Goal: Obtain resource: Download file/media

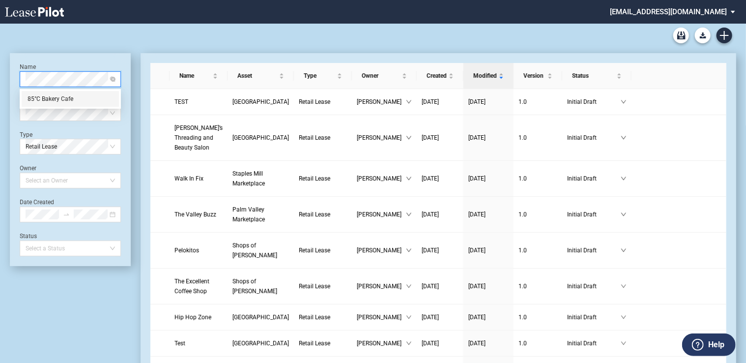
click at [85, 95] on div "85°C Bakery Cafe" at bounding box center [70, 99] width 85 height 10
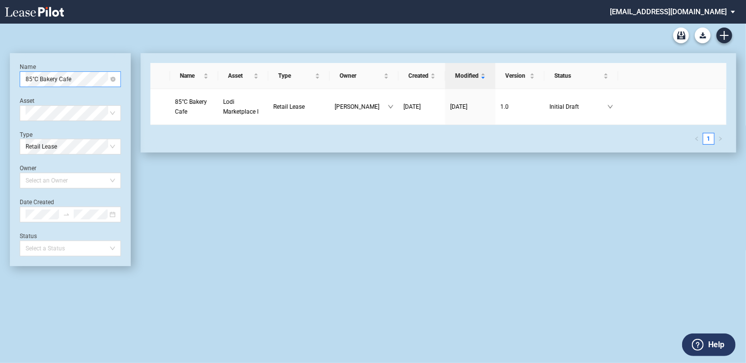
click at [76, 98] on div "Asset Select Asset" at bounding box center [70, 109] width 101 height 24
click at [243, 109] on span "Lodi Marketplace I" at bounding box center [240, 106] width 35 height 17
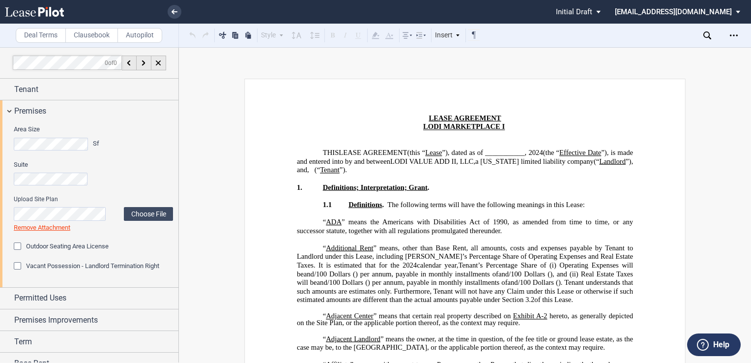
click at [1, 142] on div "Area Size Sf Suite Upload Site Plan Choose File Loading Remove Attachment Outdo…" at bounding box center [89, 203] width 178 height 165
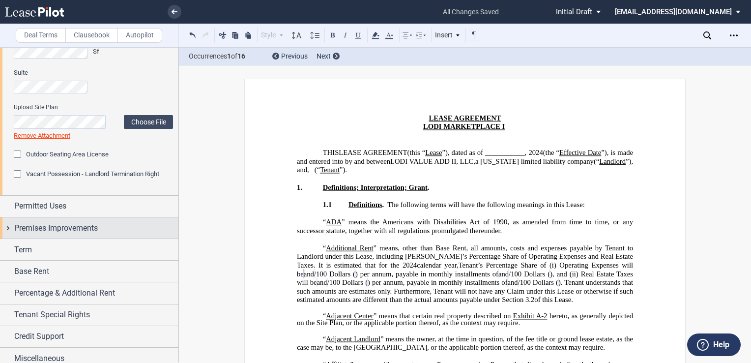
scroll to position [98, 0]
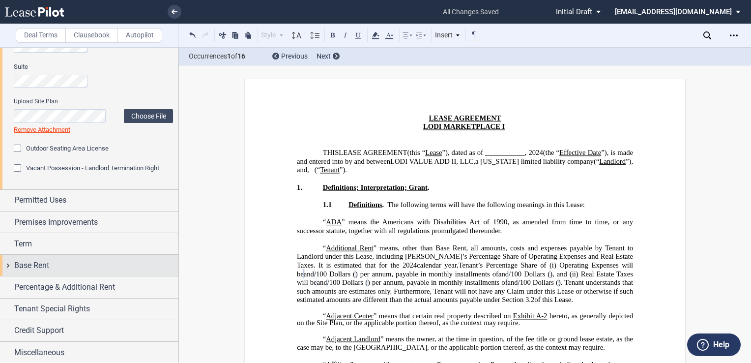
click at [60, 260] on div "Base Rent" at bounding box center [96, 265] width 164 height 12
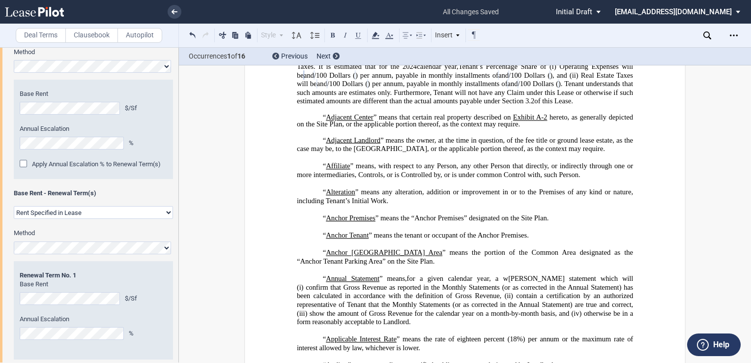
scroll to position [197, 0]
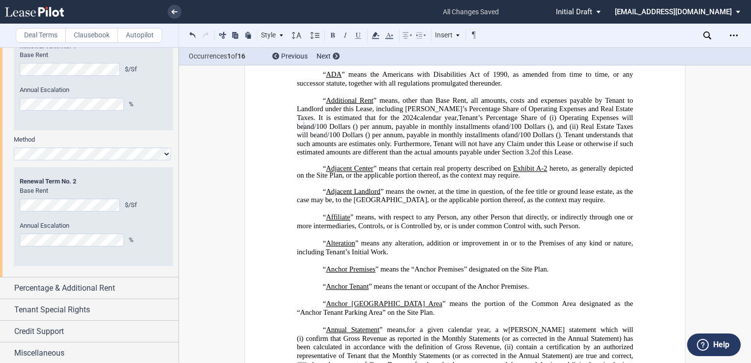
scroll to position [573, 0]
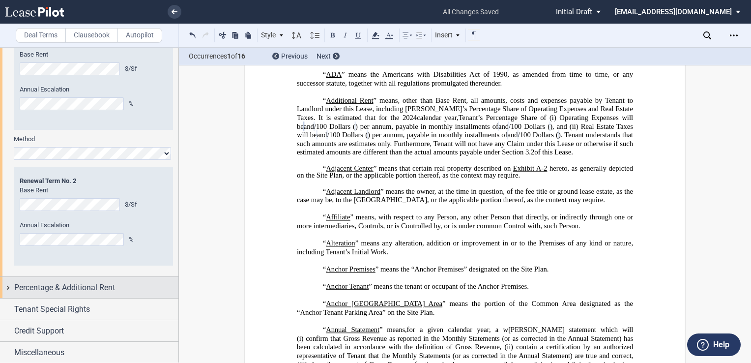
click at [126, 288] on div "Percentage & Additional Rent" at bounding box center [96, 288] width 164 height 12
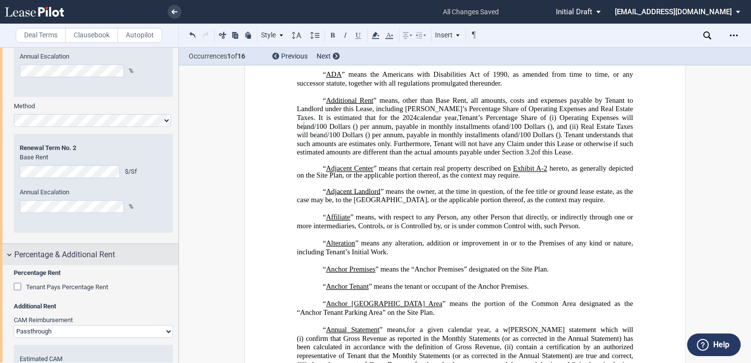
scroll to position [769, 0]
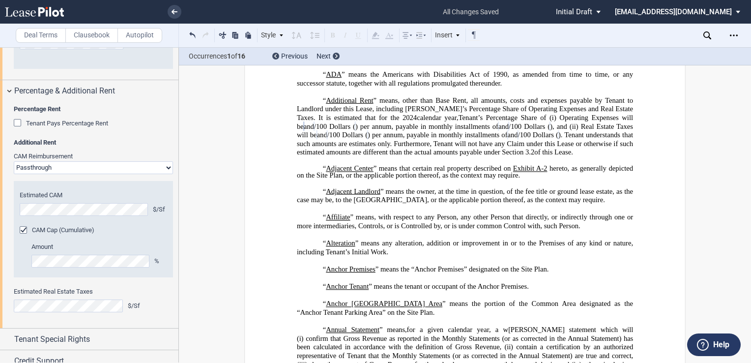
click at [16, 207] on div "Estimated CAM $/Sf CAM Cap (Cumulative) Amount % Initial Amount $/Sf Annual Esc…" at bounding box center [93, 229] width 159 height 96
click at [9, 213] on div "Percentage Rent Tenant Pays Percentage Rent Percentage Rent Factor % Type of Br…" at bounding box center [89, 214] width 178 height 227
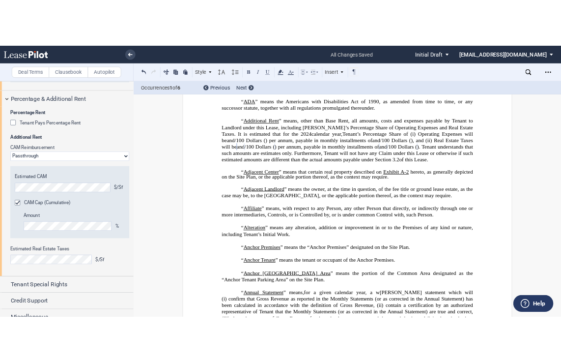
scroll to position [800, 0]
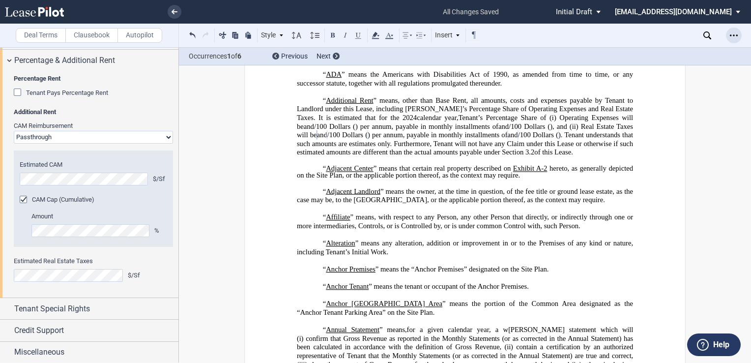
click at [730, 33] on icon "Open Lease options menu" at bounding box center [734, 35] width 8 height 8
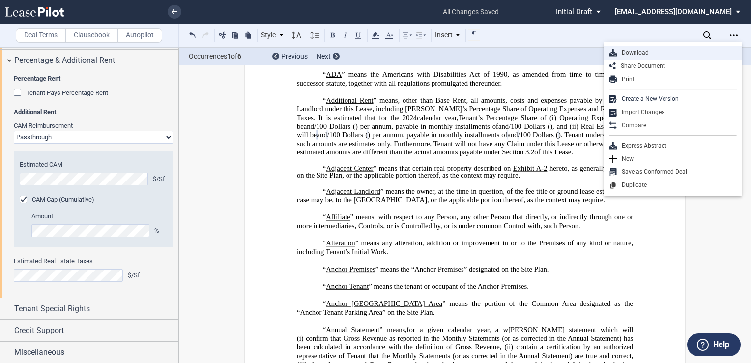
click at [704, 52] on div "Download" at bounding box center [677, 53] width 120 height 8
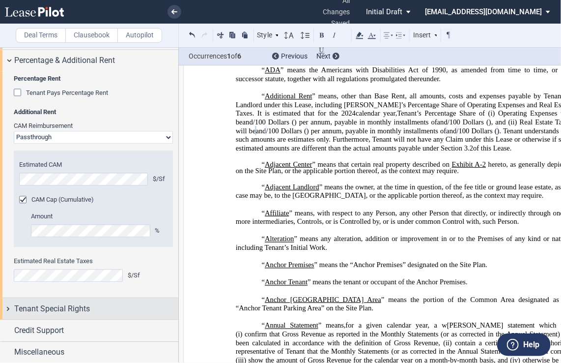
click at [79, 308] on span "Tenant Special Rights" at bounding box center [52, 309] width 76 height 12
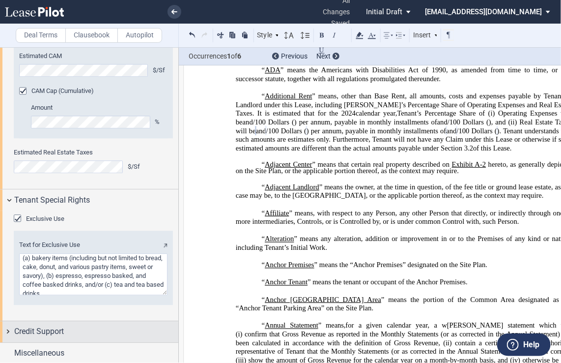
click at [77, 325] on div "Credit Support" at bounding box center [96, 331] width 164 height 12
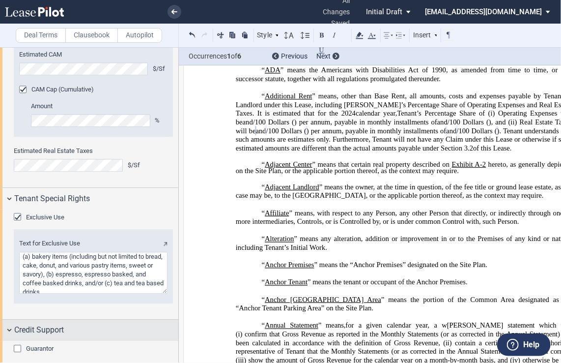
scroll to position [1010, 0]
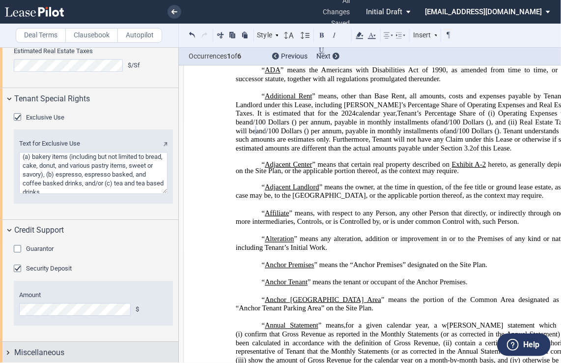
click at [98, 347] on div "Miscellaneous" at bounding box center [96, 352] width 164 height 12
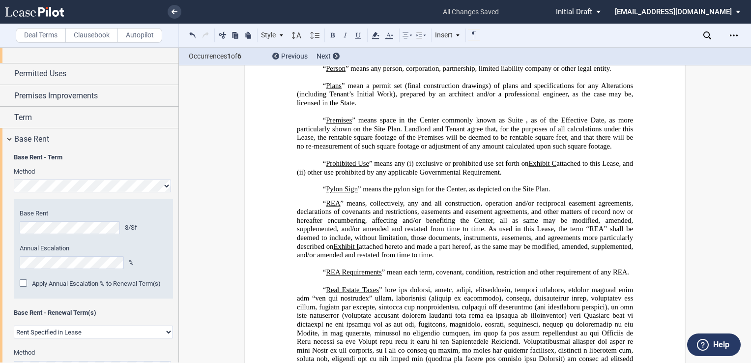
scroll to position [3292, 0]
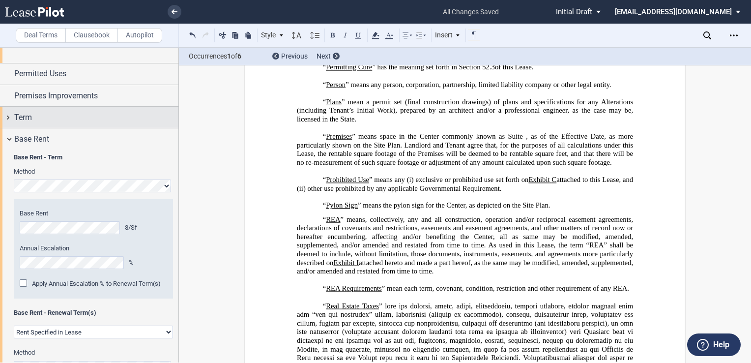
click at [126, 121] on div "Term" at bounding box center [96, 118] width 164 height 12
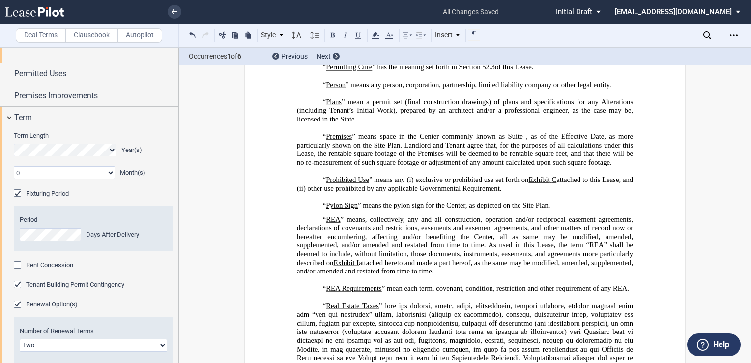
scroll to position [175, 0]
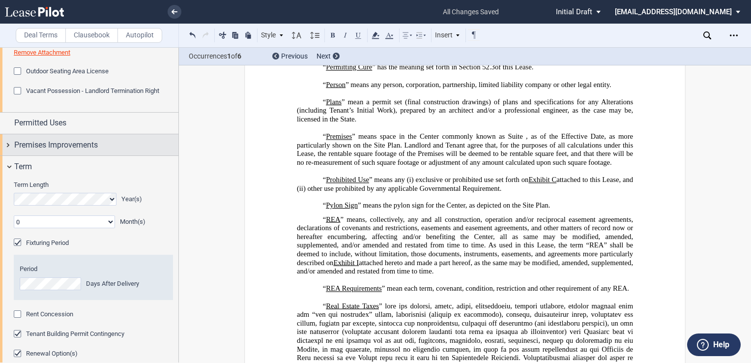
click at [119, 144] on div "Premises Improvements" at bounding box center [96, 145] width 164 height 12
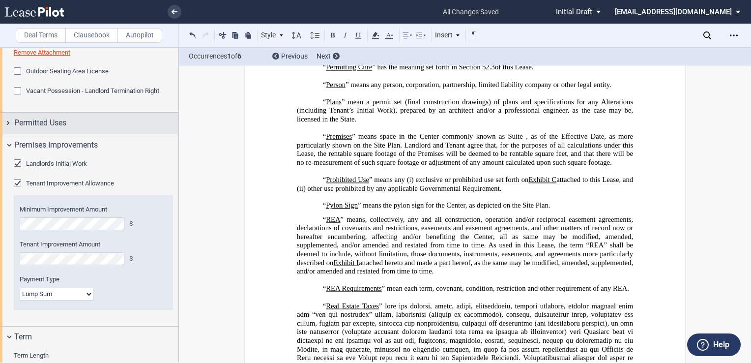
click at [126, 125] on div "Permitted Uses" at bounding box center [96, 123] width 164 height 12
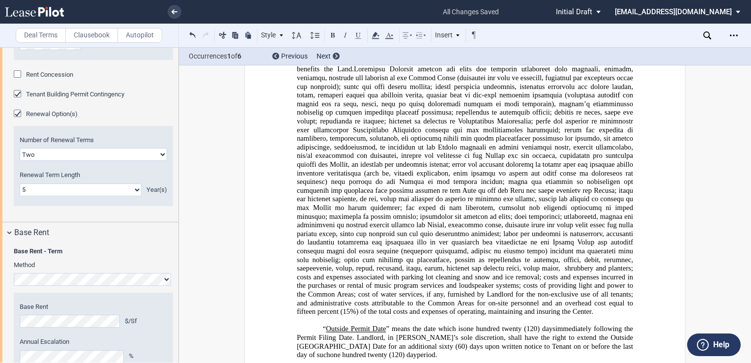
scroll to position [2368, 0]
